Goal: Book appointment/travel/reservation

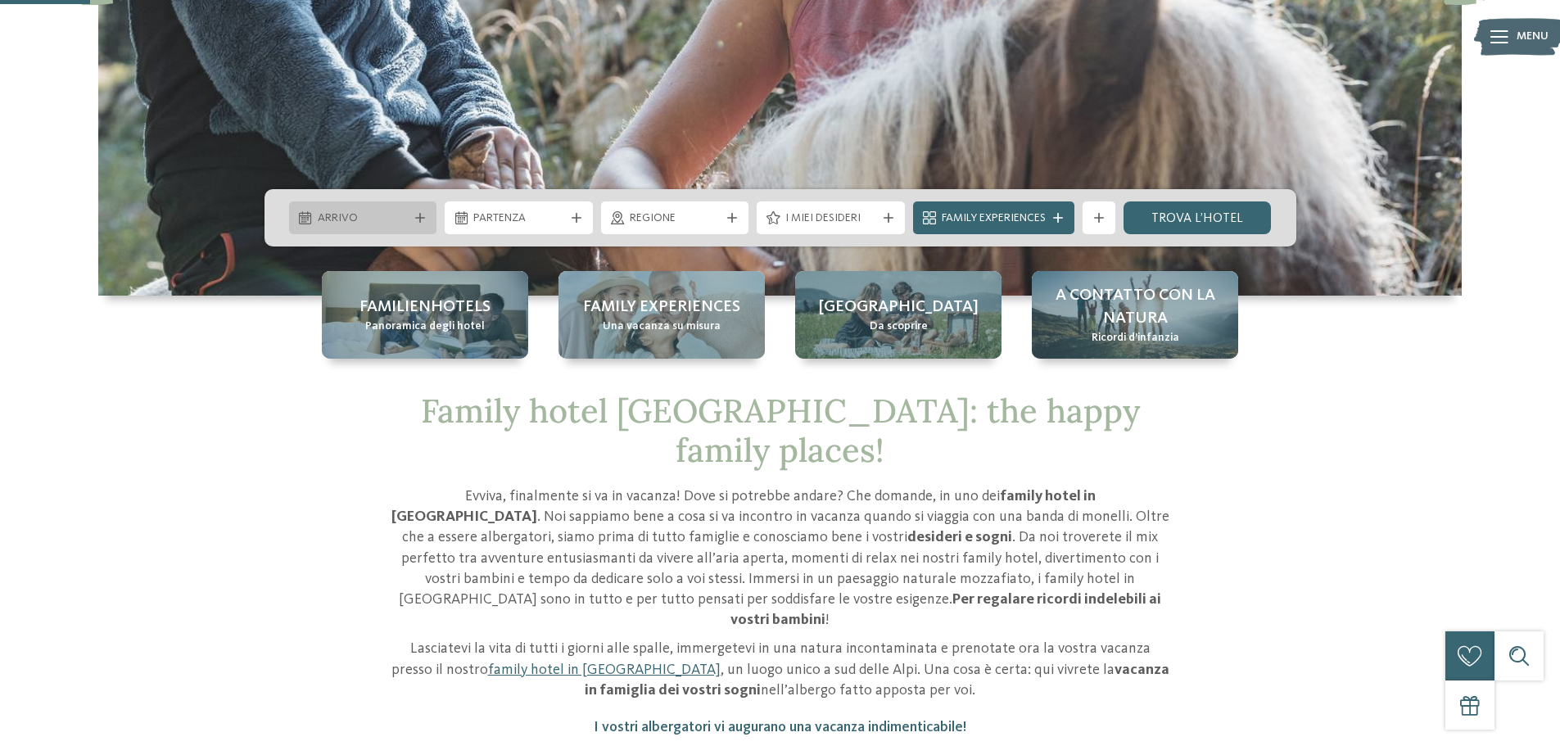
click at [382, 213] on span "Arrivo" at bounding box center [363, 218] width 91 height 16
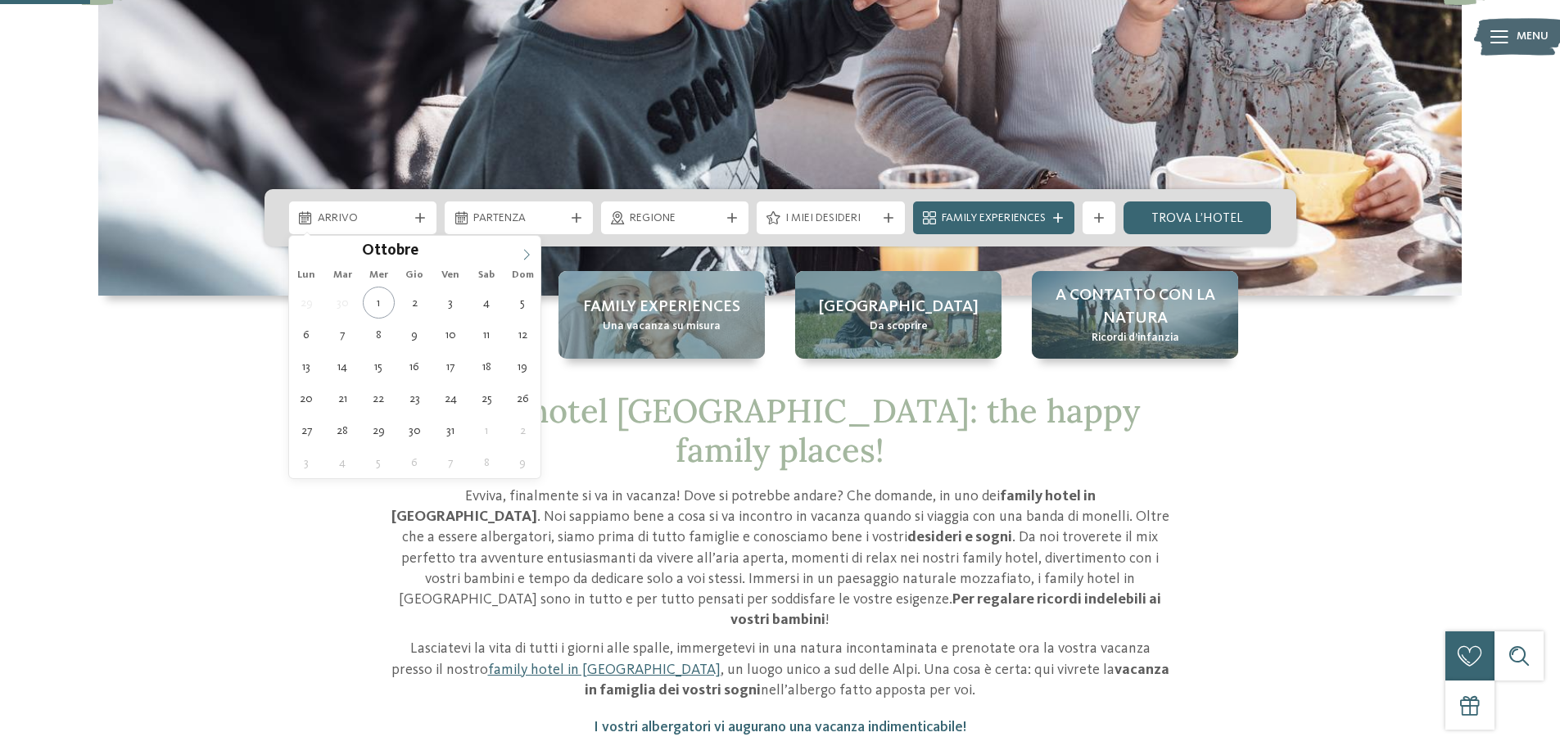
click at [521, 249] on icon at bounding box center [526, 254] width 11 height 11
type div "[DATE]"
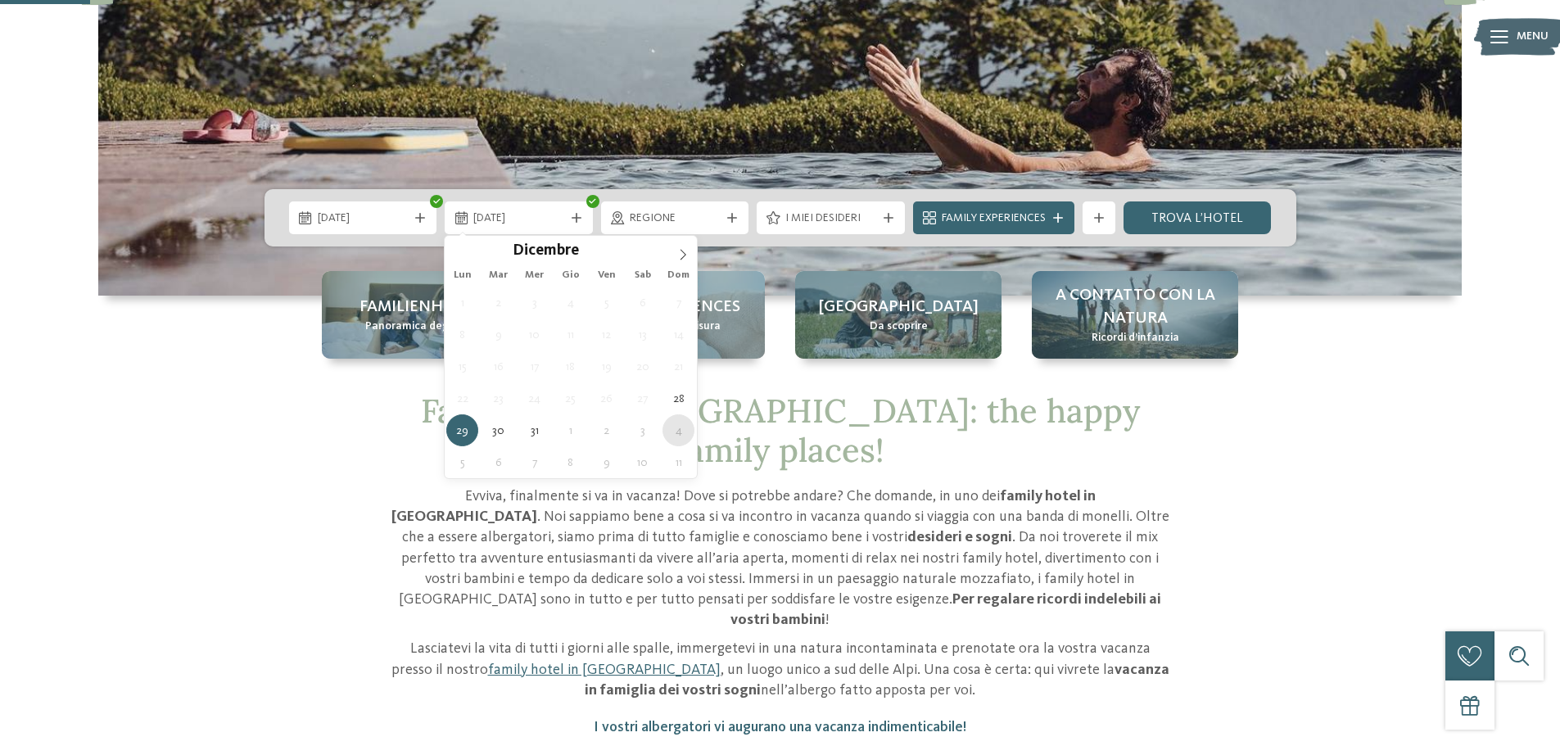
type div "[DATE]"
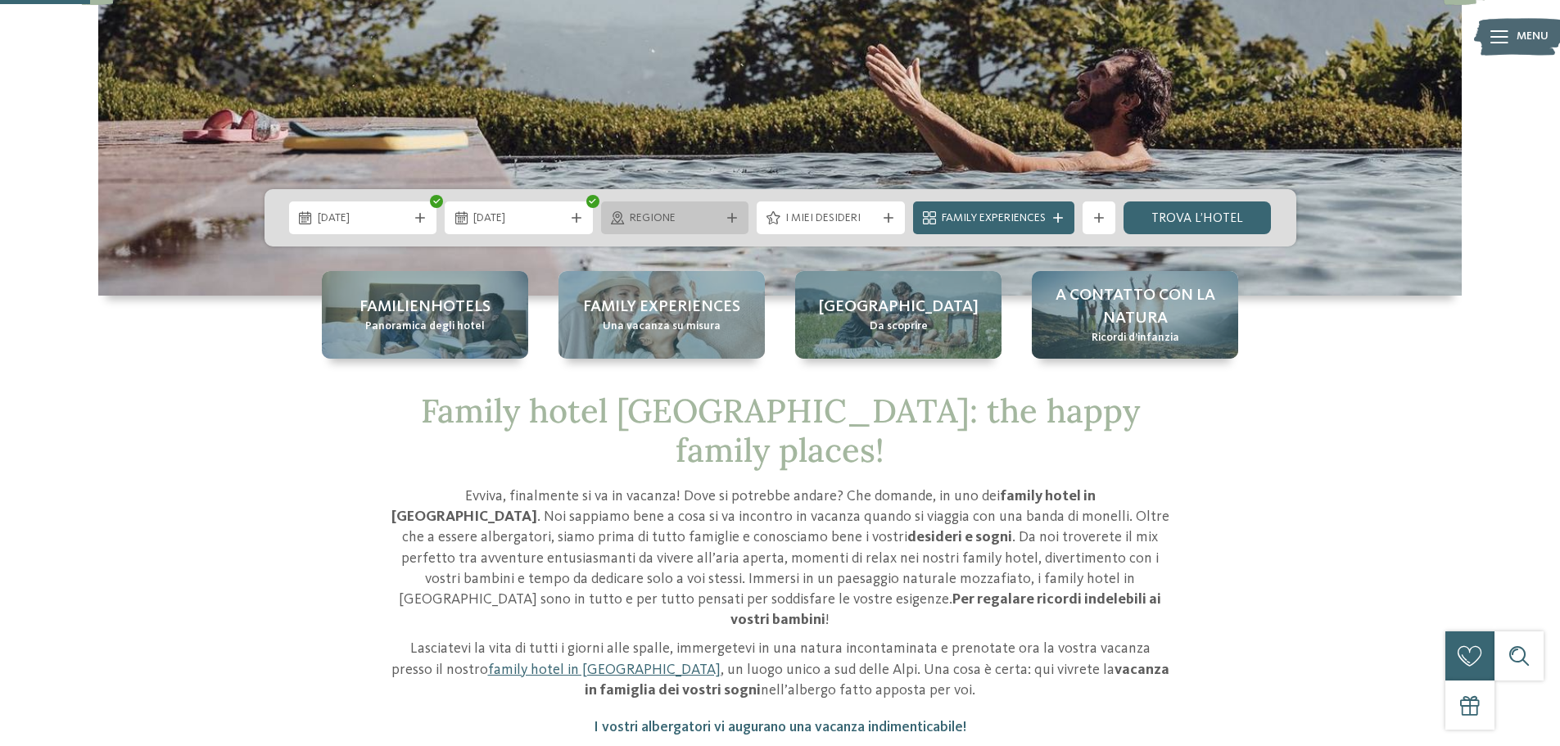
click at [694, 219] on span "Regione" at bounding box center [675, 218] width 91 height 16
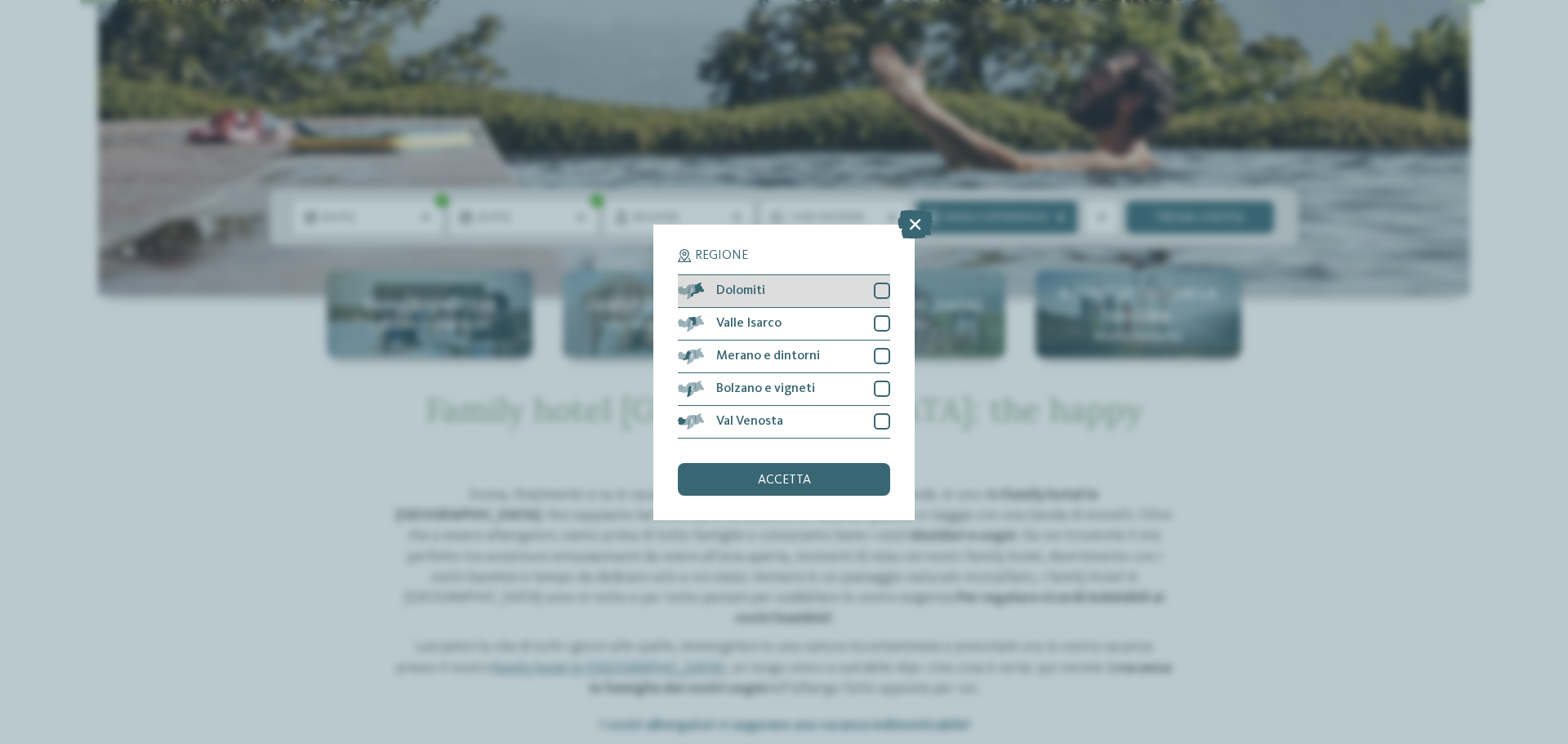
click at [883, 295] on div at bounding box center [882, 290] width 16 height 16
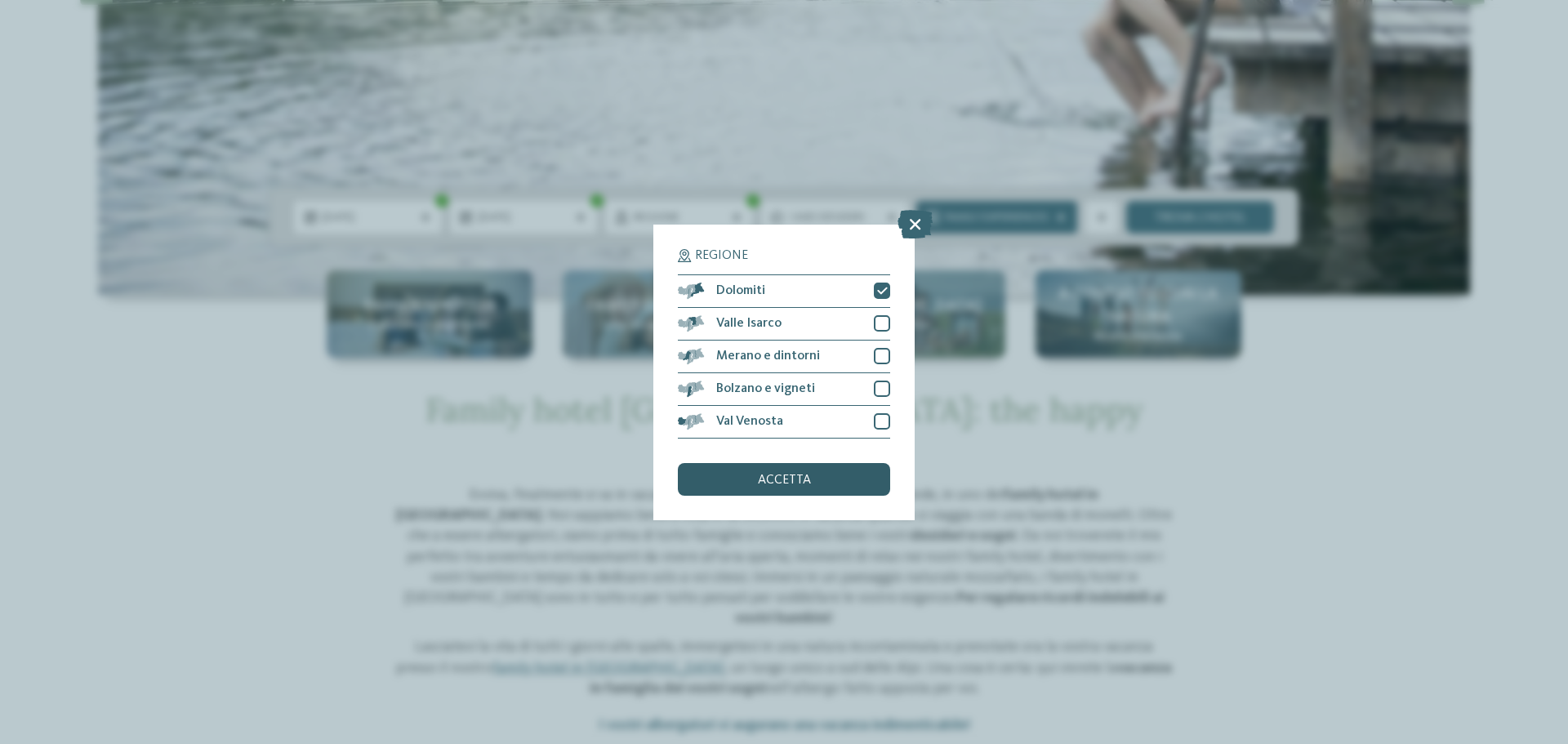
click at [816, 489] on div "accetta" at bounding box center [784, 479] width 212 height 33
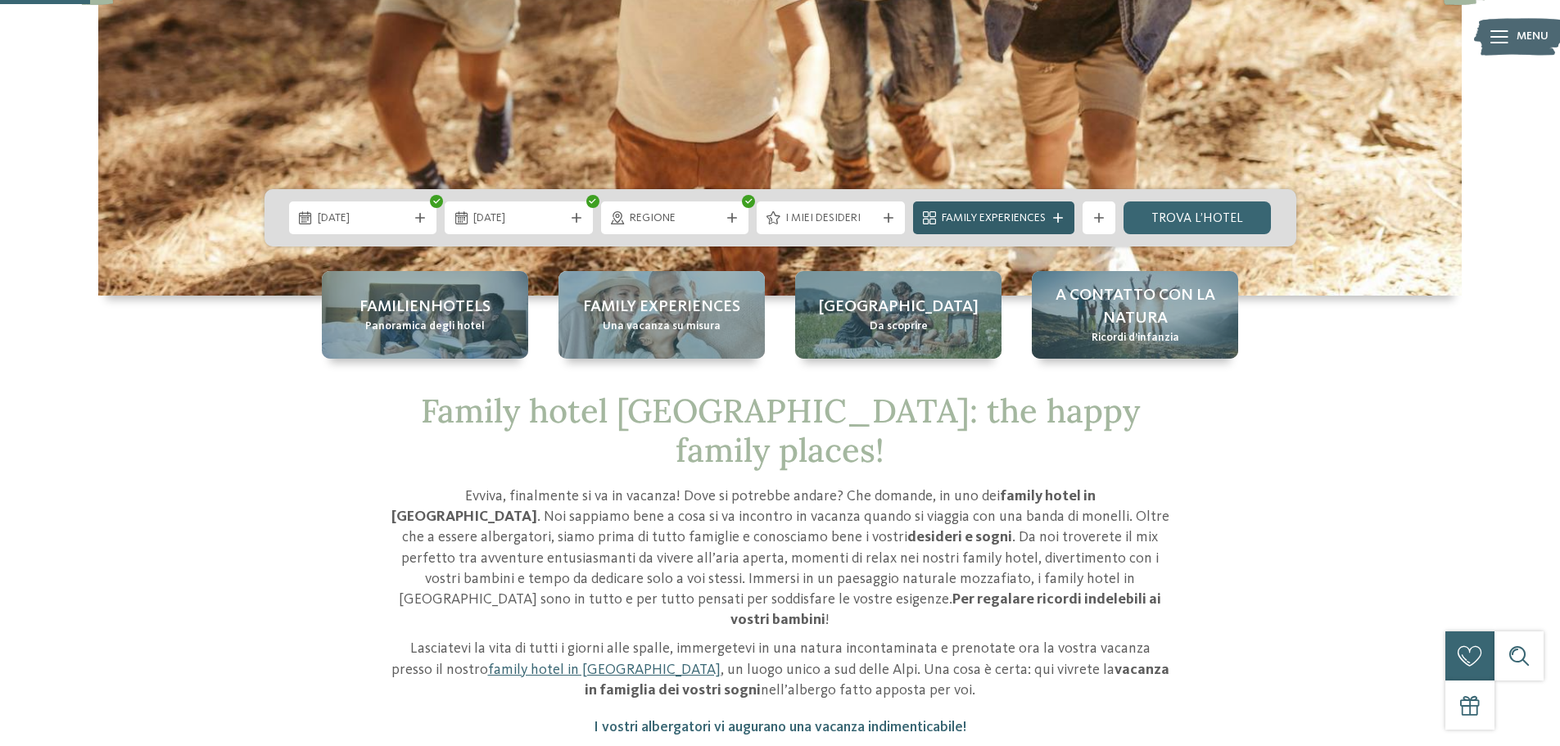
click at [1050, 210] on div "Family Experiences" at bounding box center [994, 218] width 112 height 18
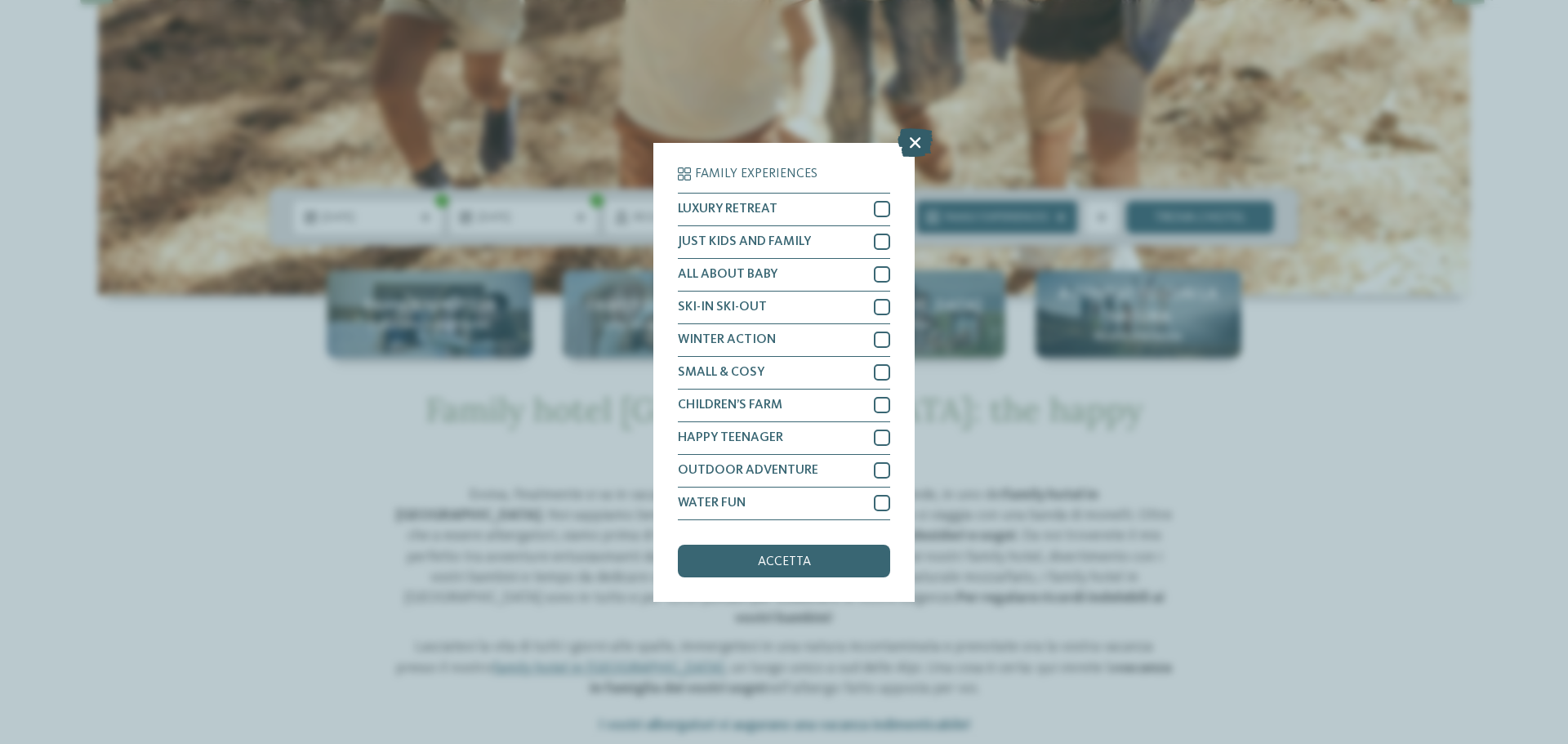
click at [918, 146] on icon at bounding box center [915, 142] width 35 height 29
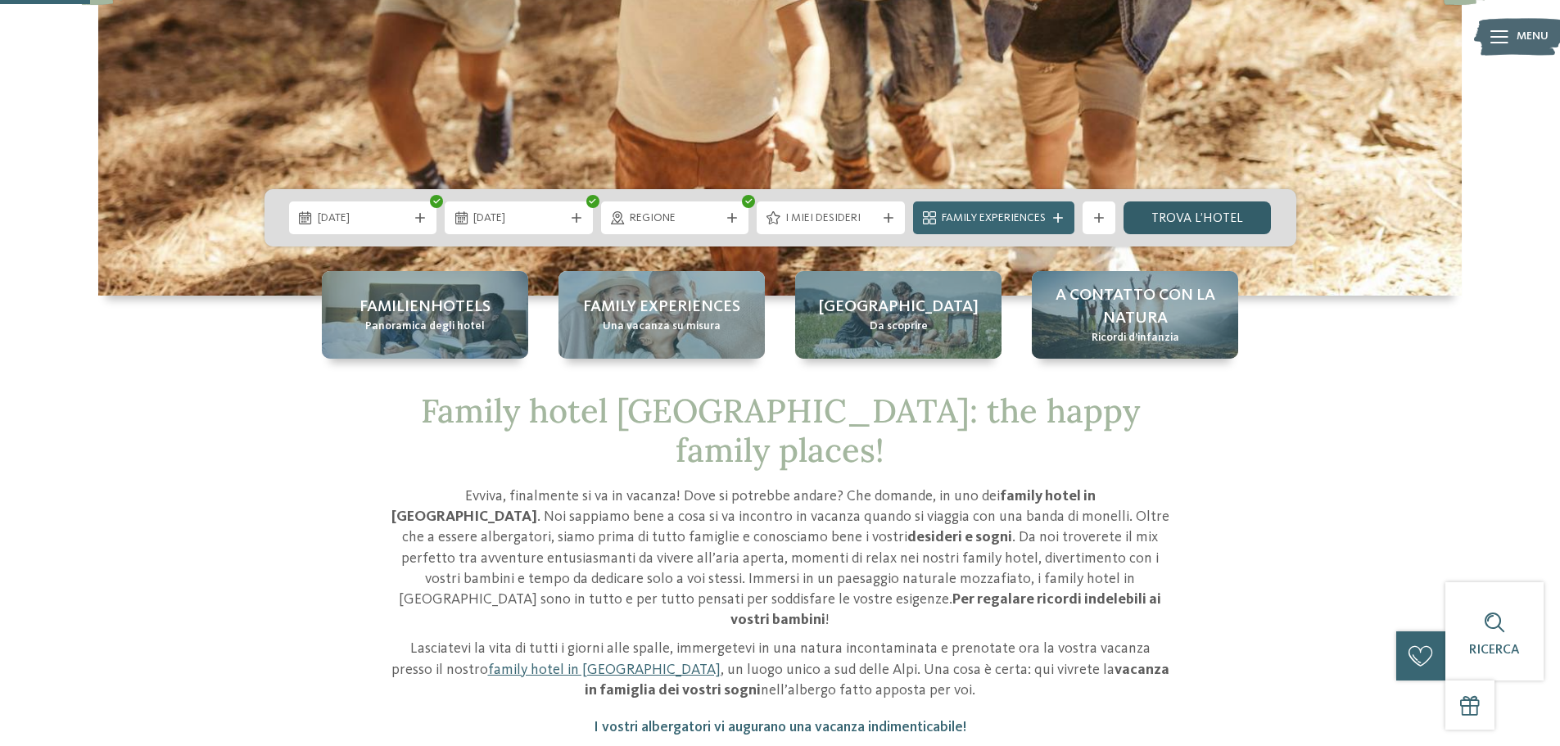
click at [1168, 224] on link "trova l’hotel" at bounding box center [1197, 217] width 148 height 33
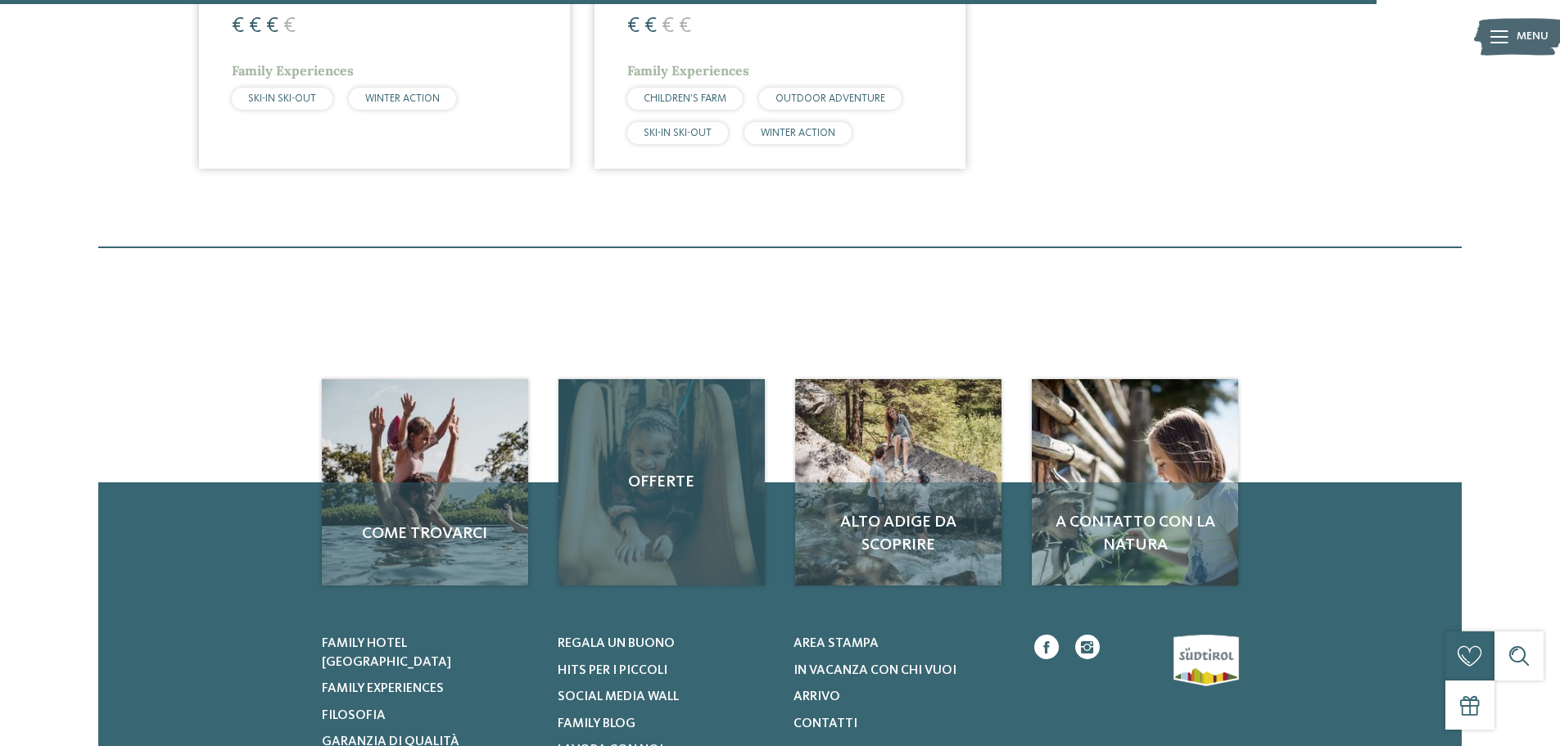
scroll to position [2457, 0]
